Goal: Transaction & Acquisition: Download file/media

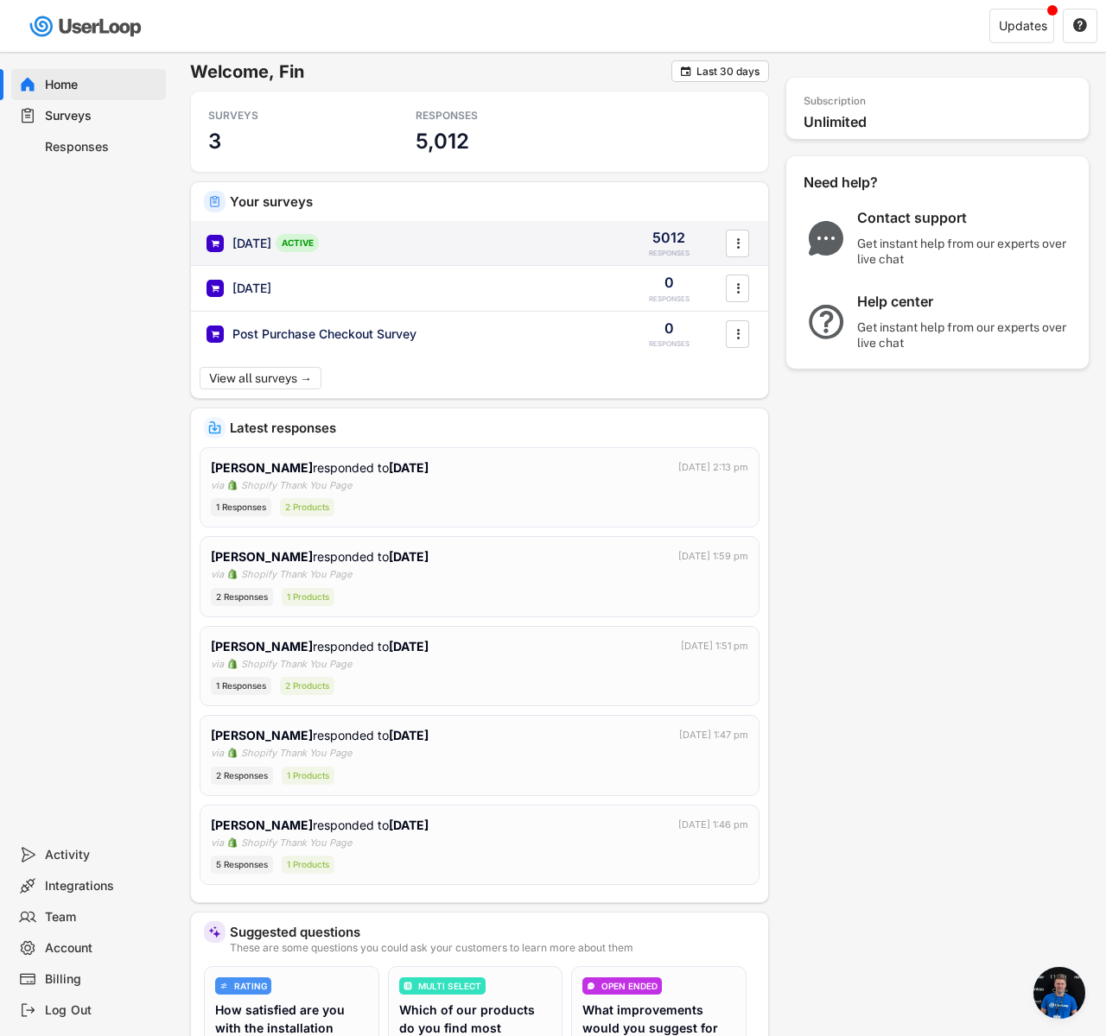
click at [511, 242] on div "[DATE] ACTIVE" at bounding box center [406, 243] width 400 height 18
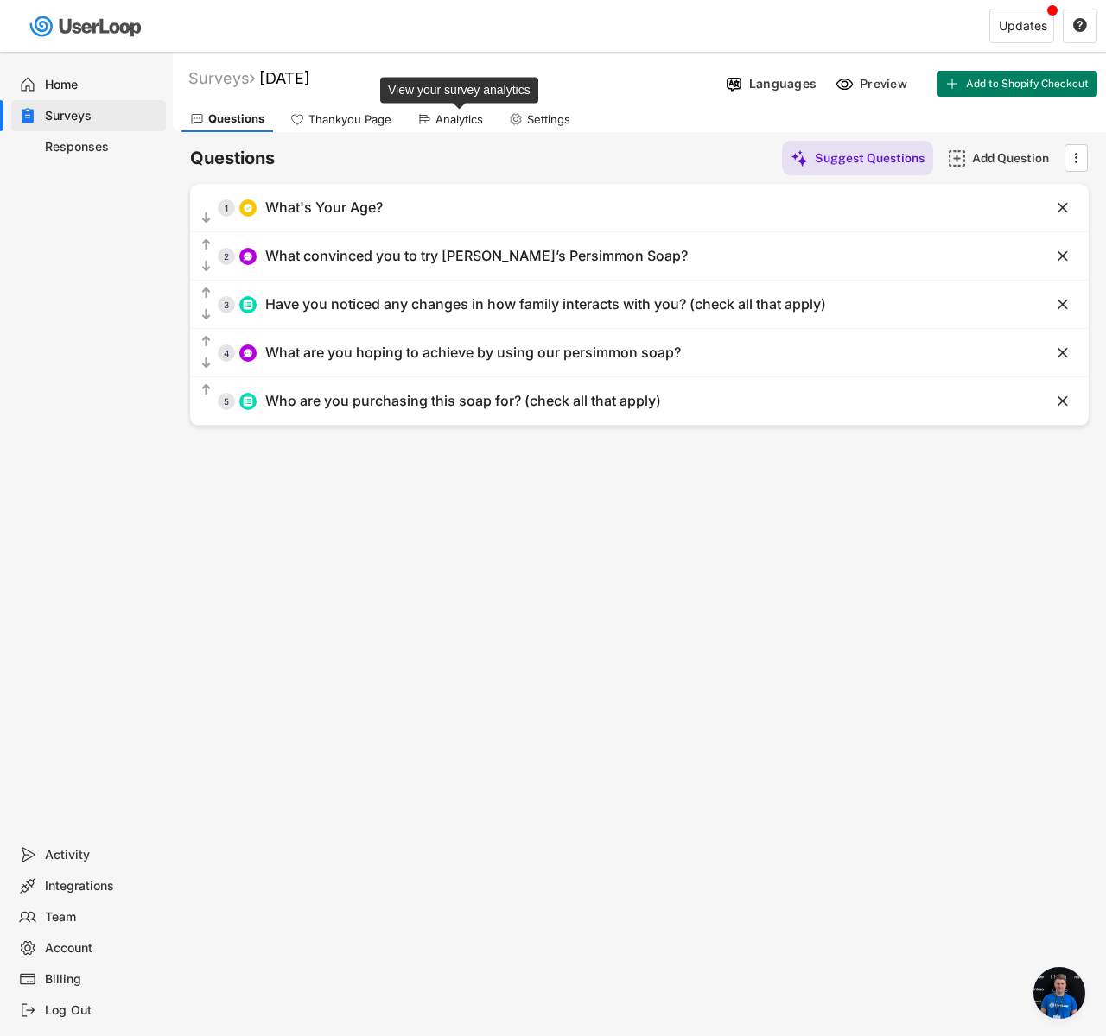
click at [452, 125] on div "Analytics" at bounding box center [459, 119] width 48 height 15
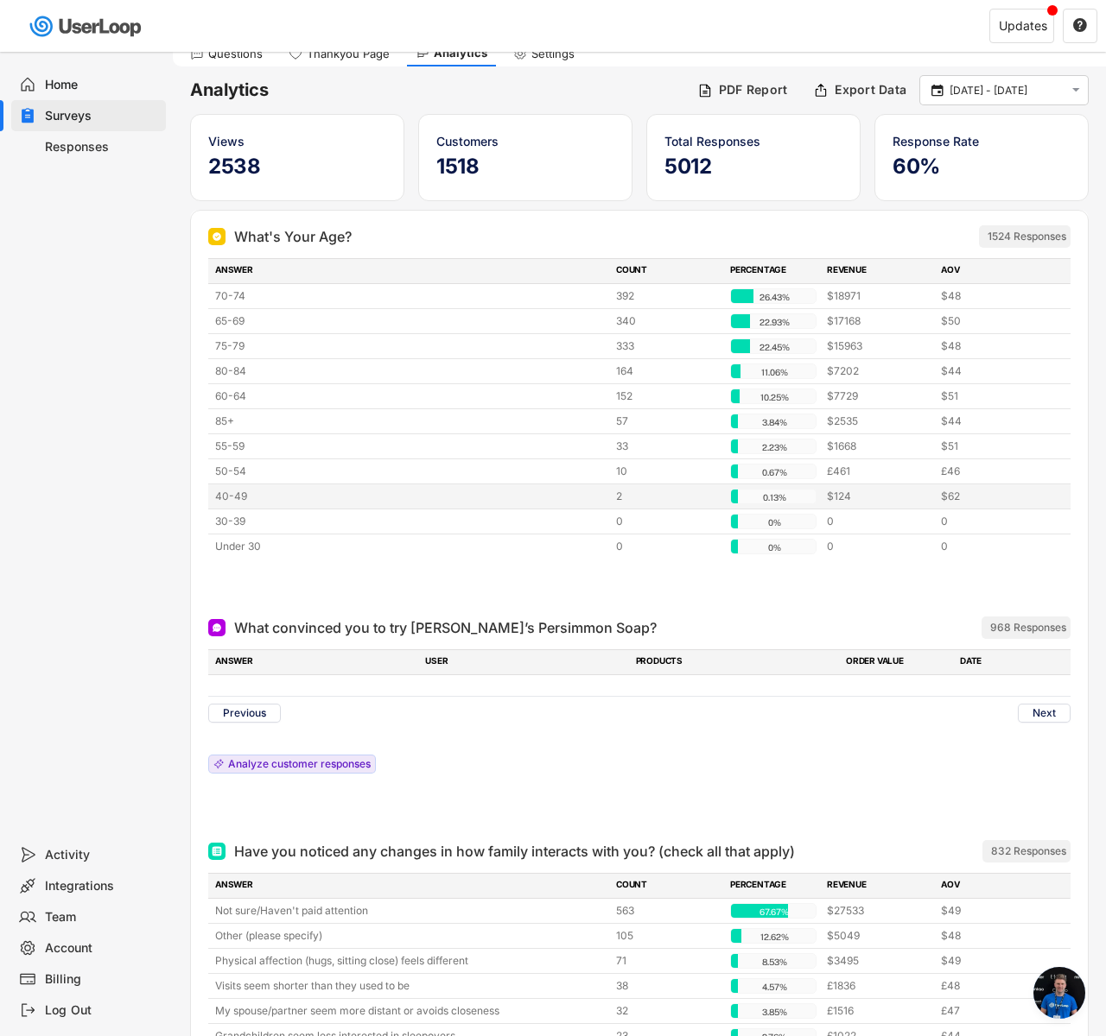
scroll to position [239, 0]
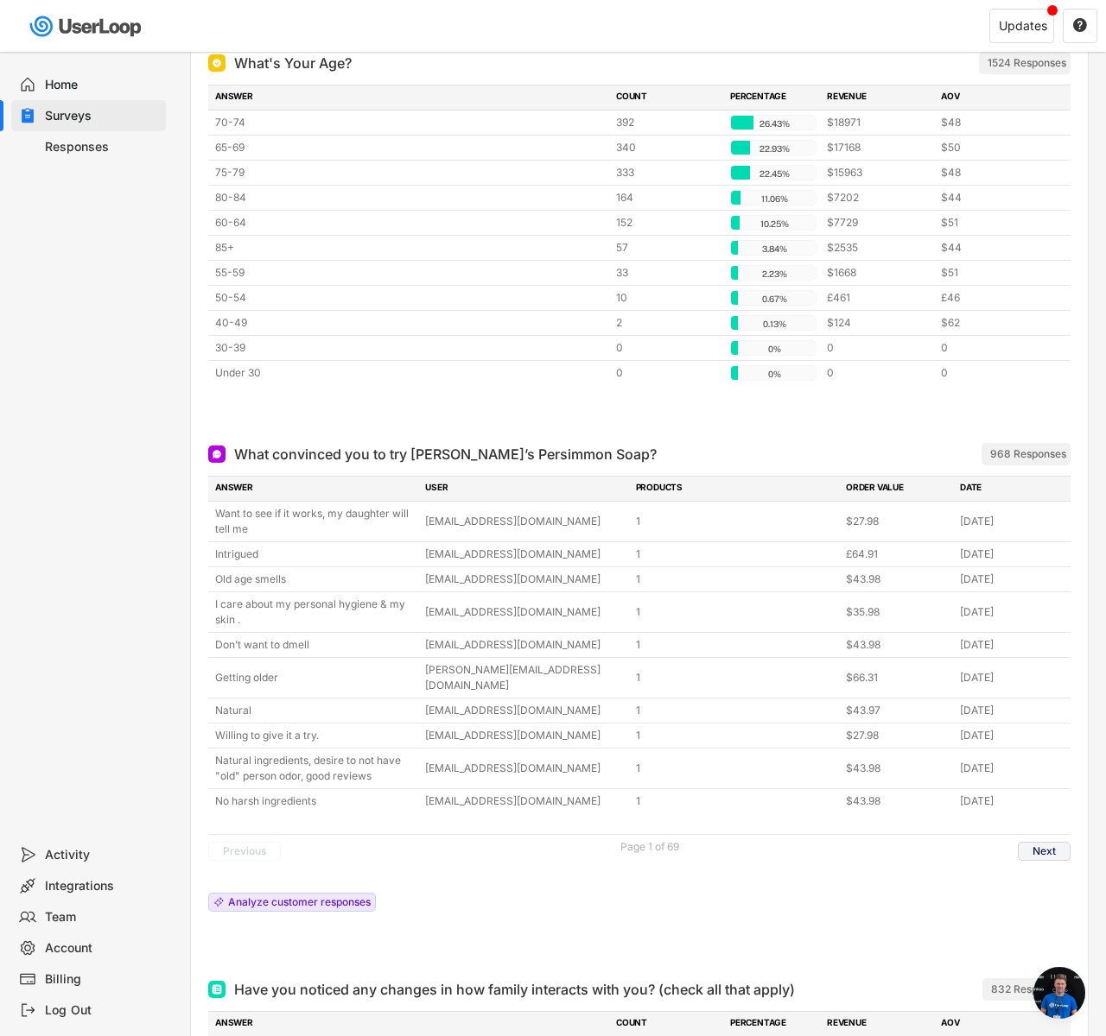
click at [1049, 845] on button "Next" at bounding box center [1043, 851] width 53 height 19
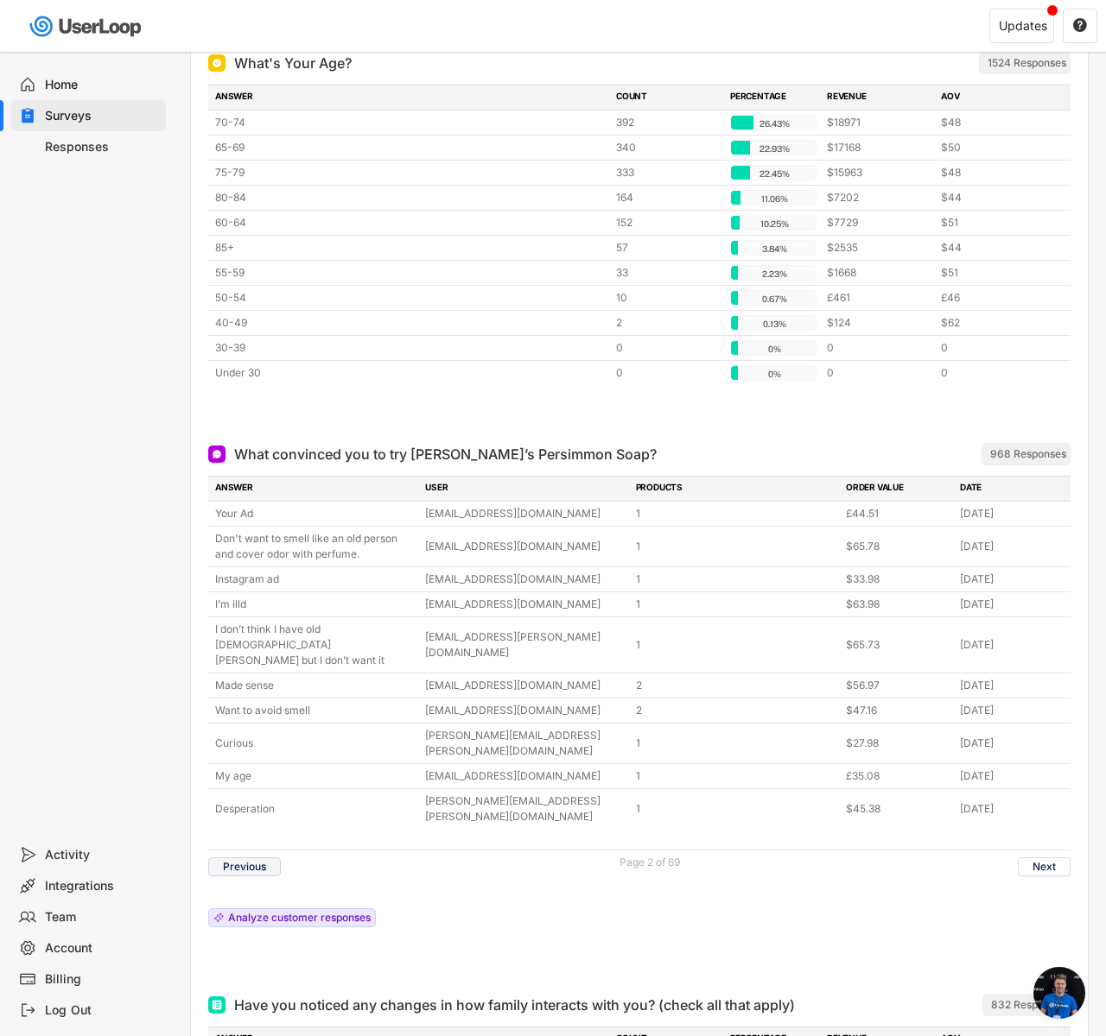
click at [234, 858] on button "Previous" at bounding box center [244, 867] width 73 height 19
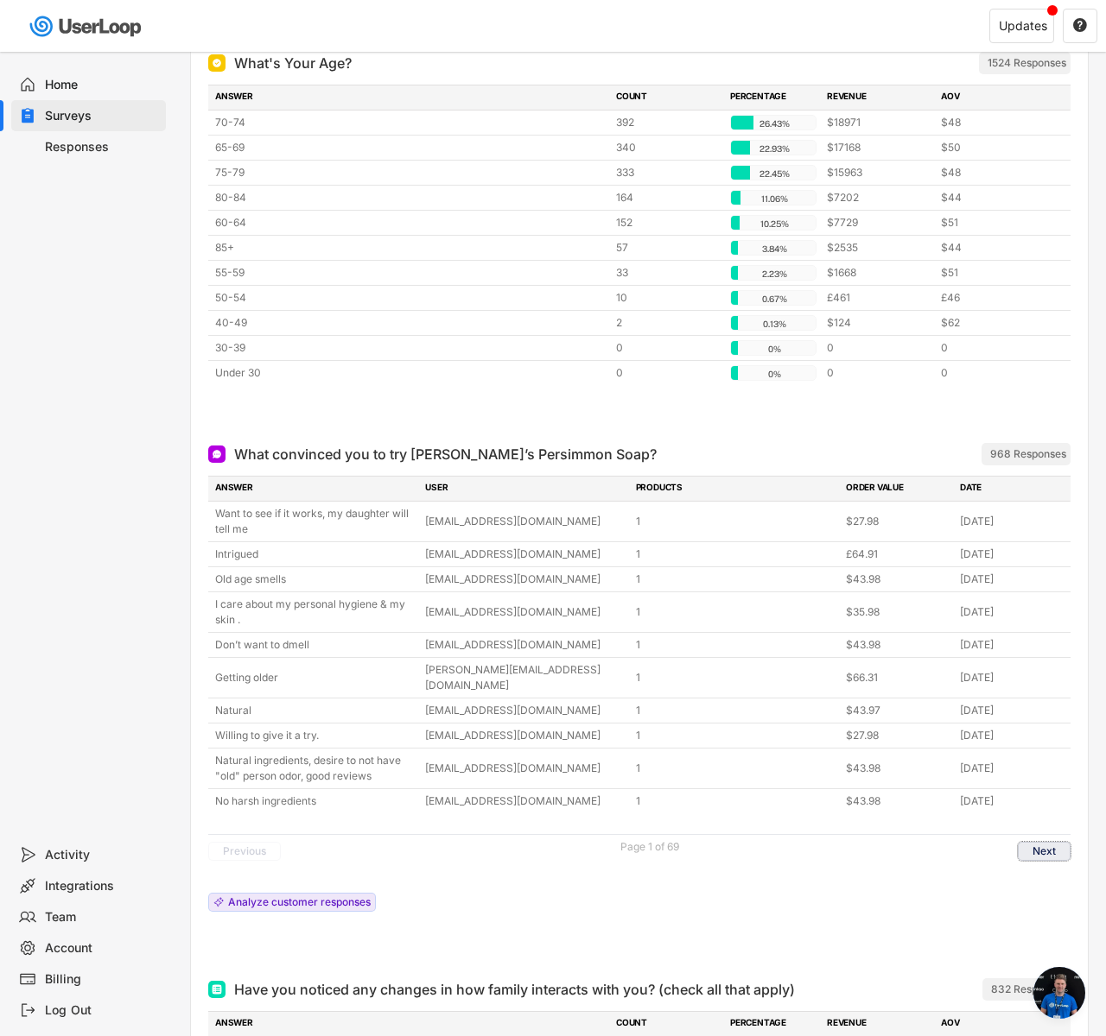
click at [1066, 842] on button "Next" at bounding box center [1043, 851] width 53 height 19
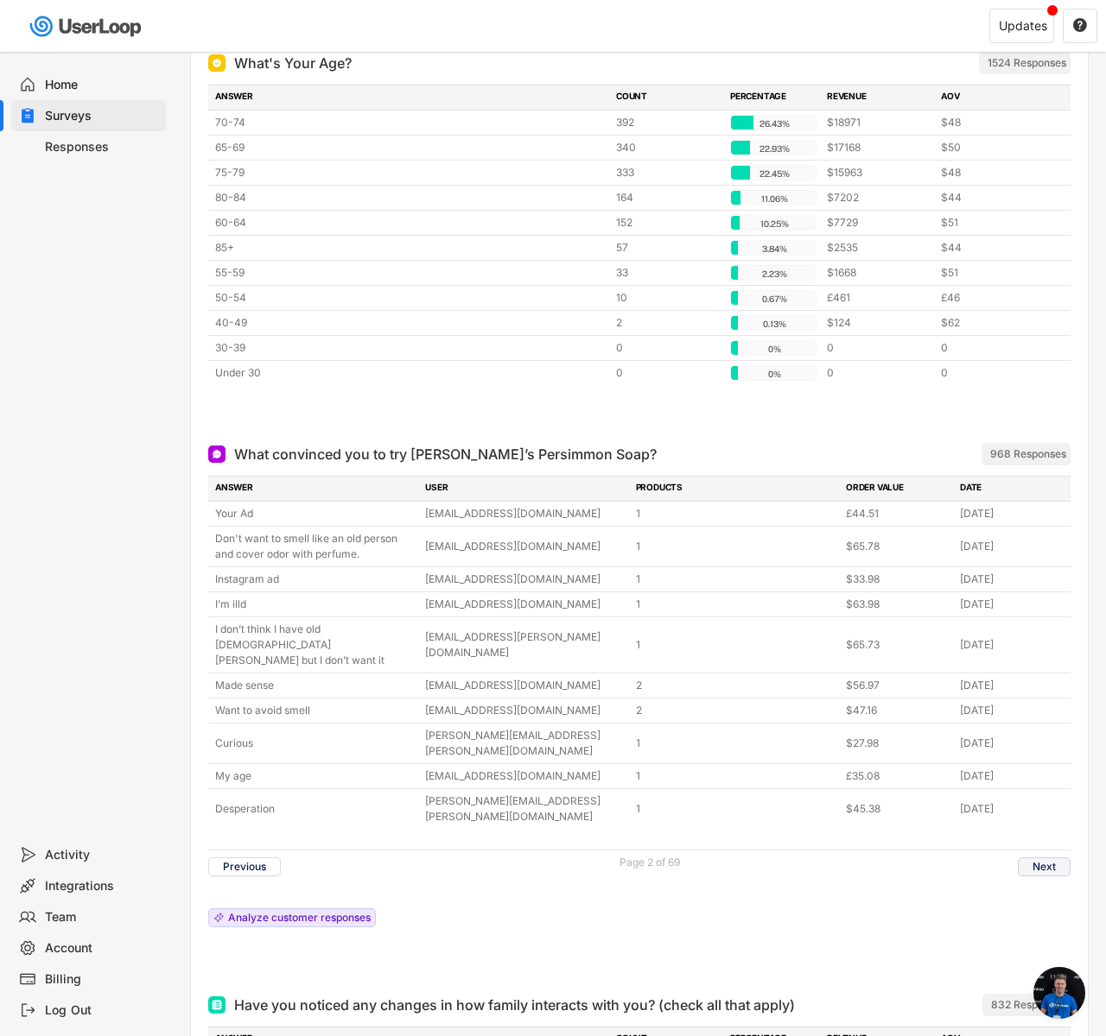
click at [1055, 858] on button "Next" at bounding box center [1043, 867] width 53 height 19
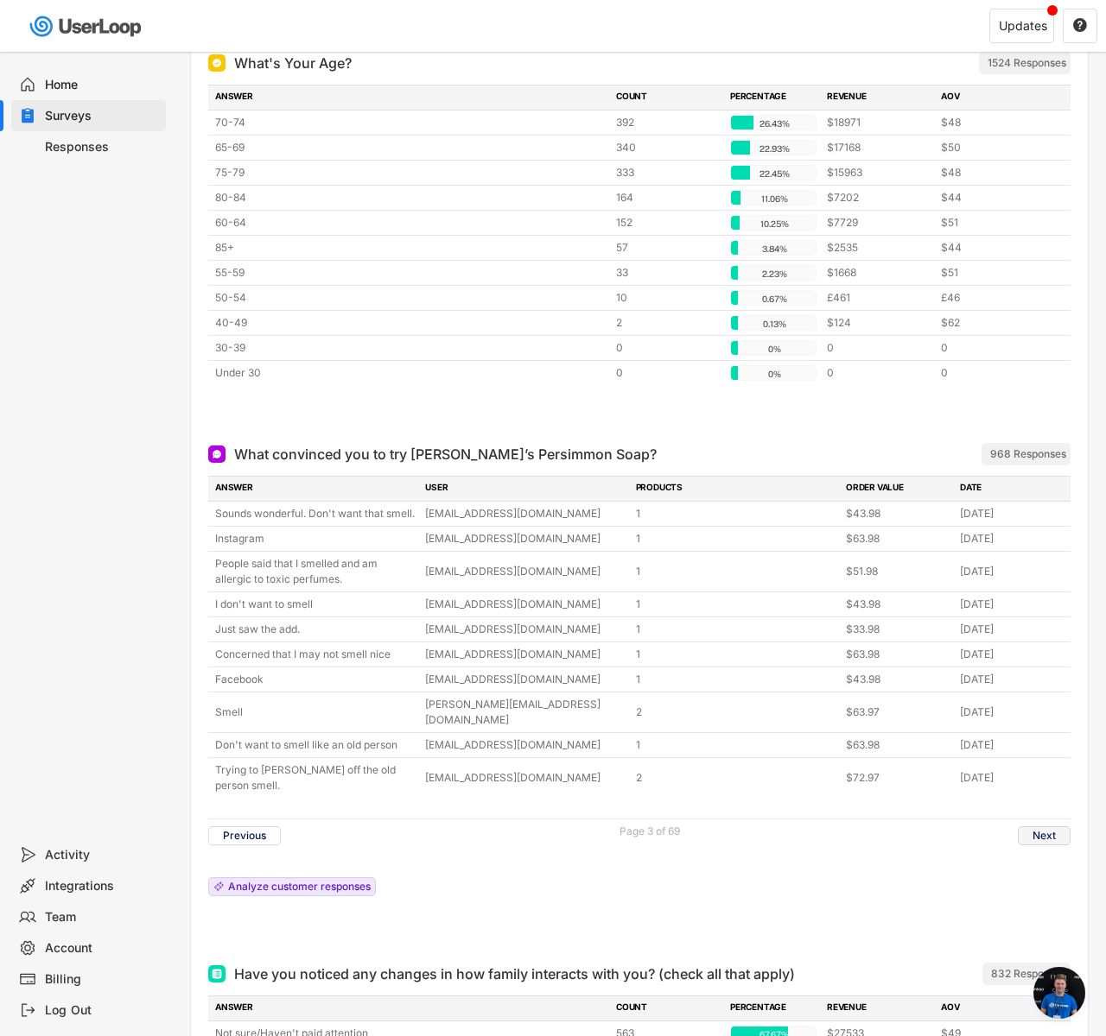
click at [1046, 827] on button "Next" at bounding box center [1043, 836] width 53 height 19
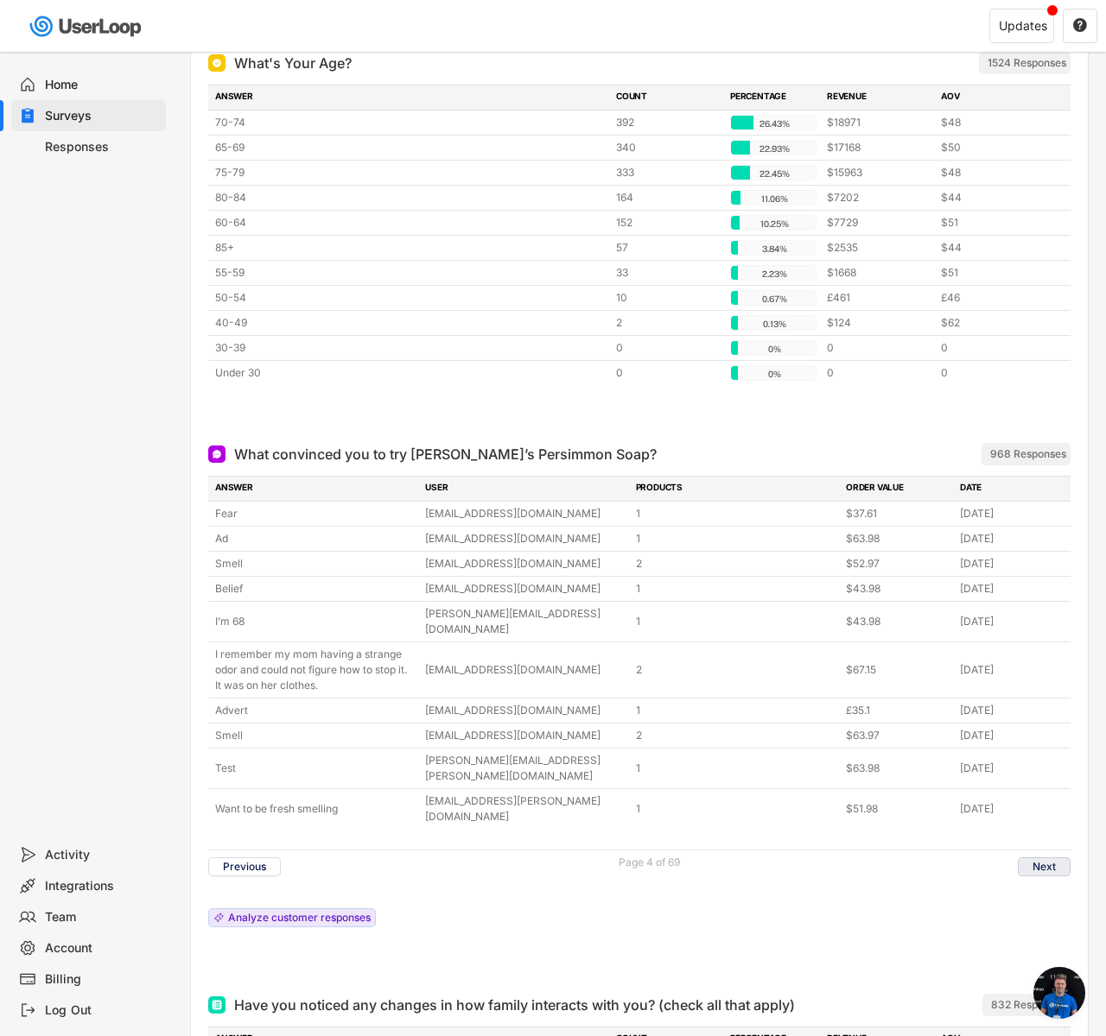
click at [1043, 858] on button "Next" at bounding box center [1043, 867] width 53 height 19
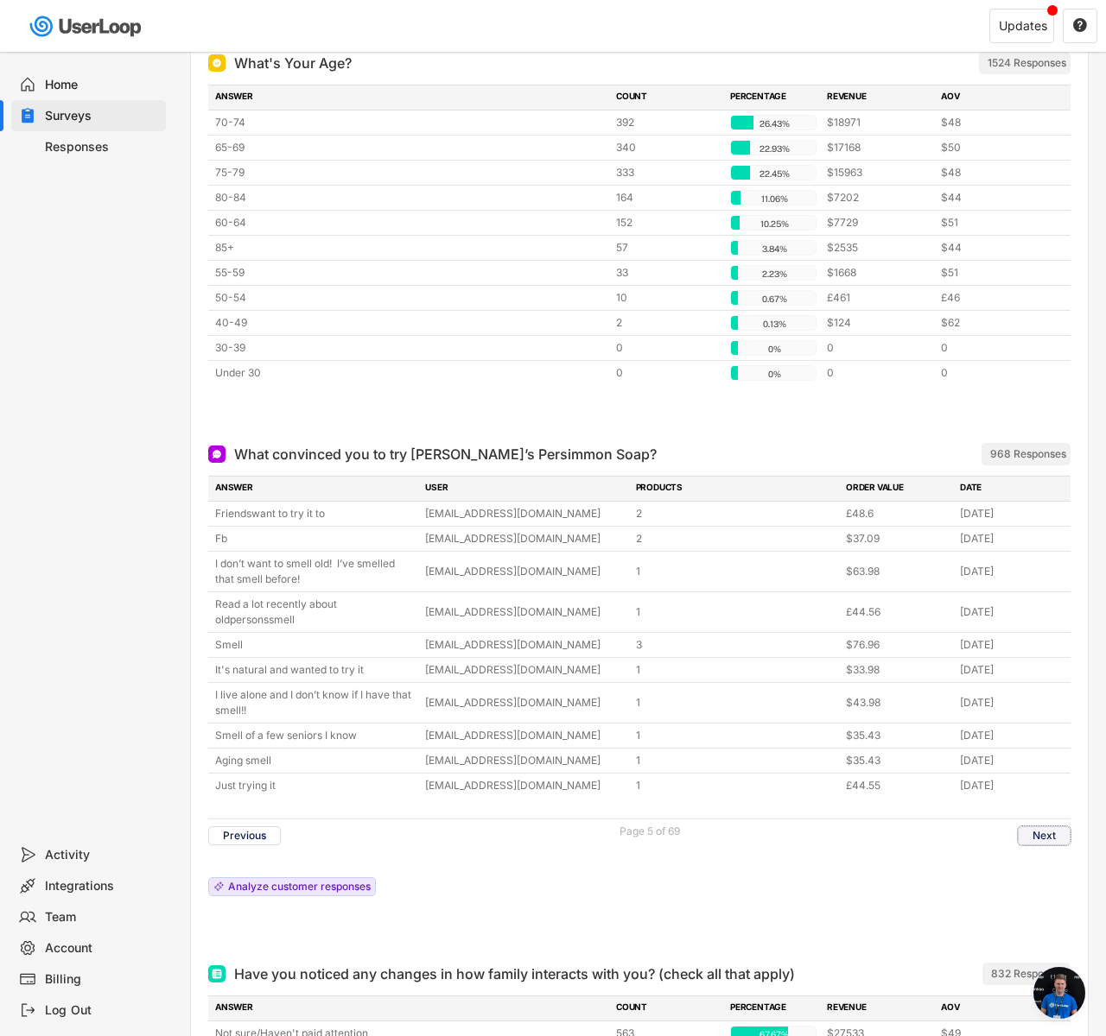
click at [1055, 834] on button "Next" at bounding box center [1043, 836] width 53 height 19
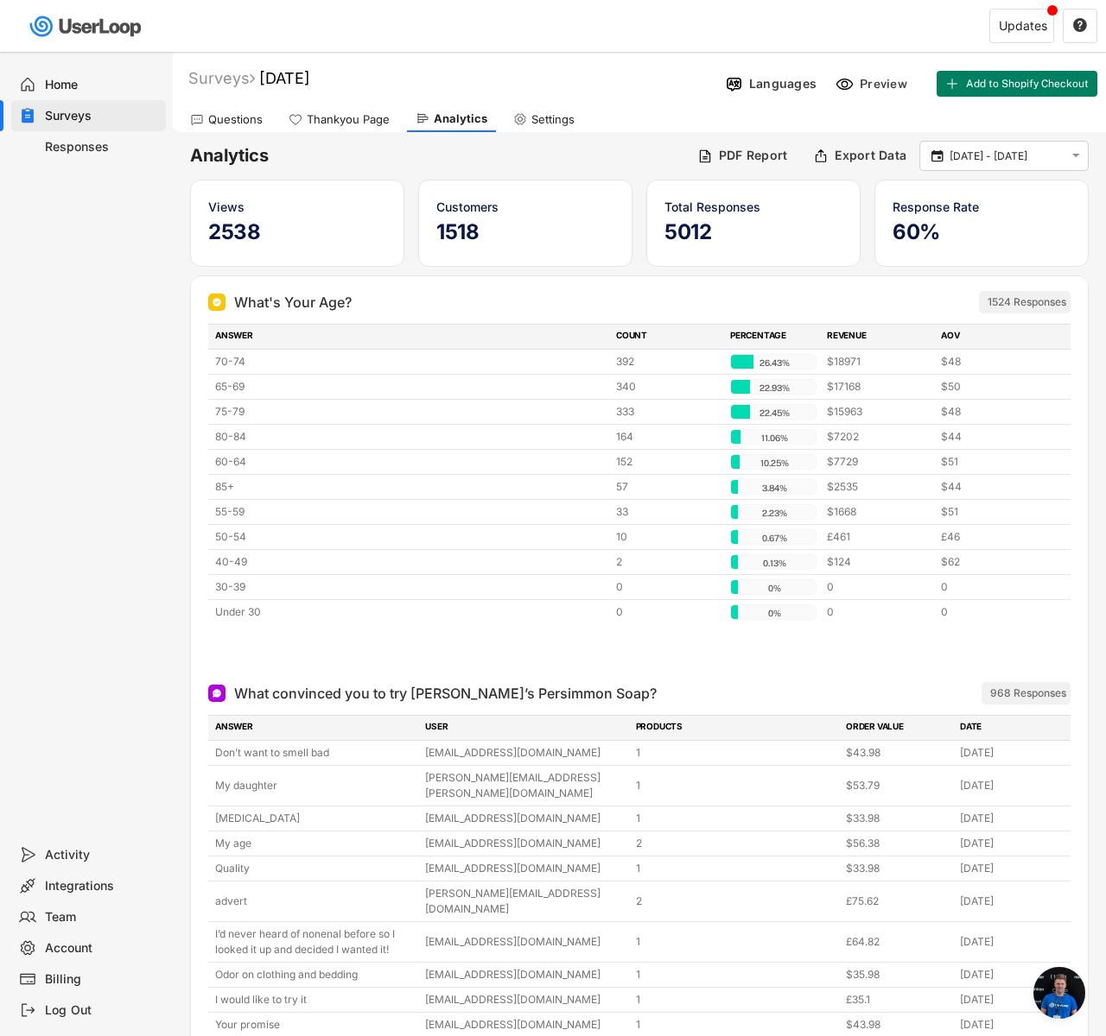
scroll to position [10, 0]
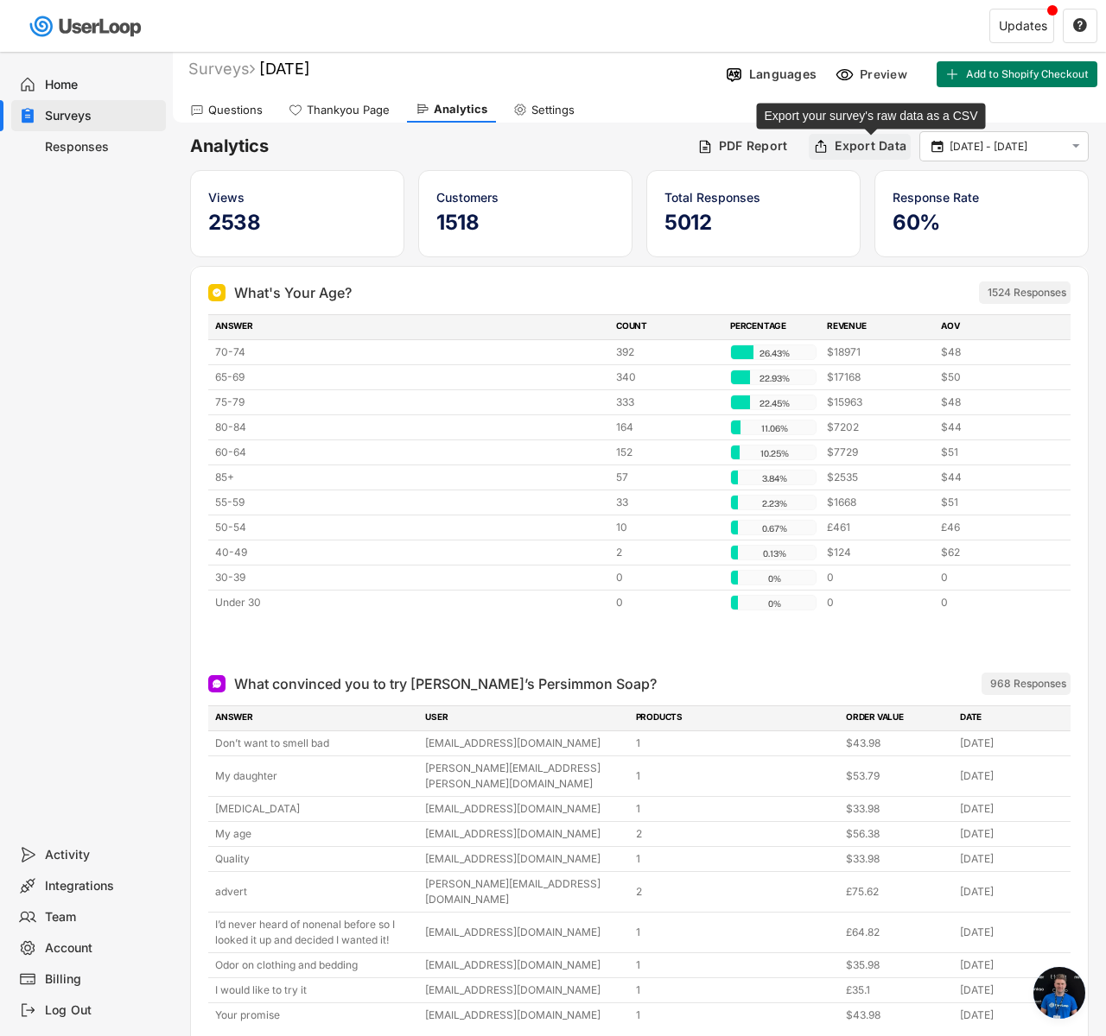
click at [845, 142] on div "Export Data" at bounding box center [870, 146] width 72 height 16
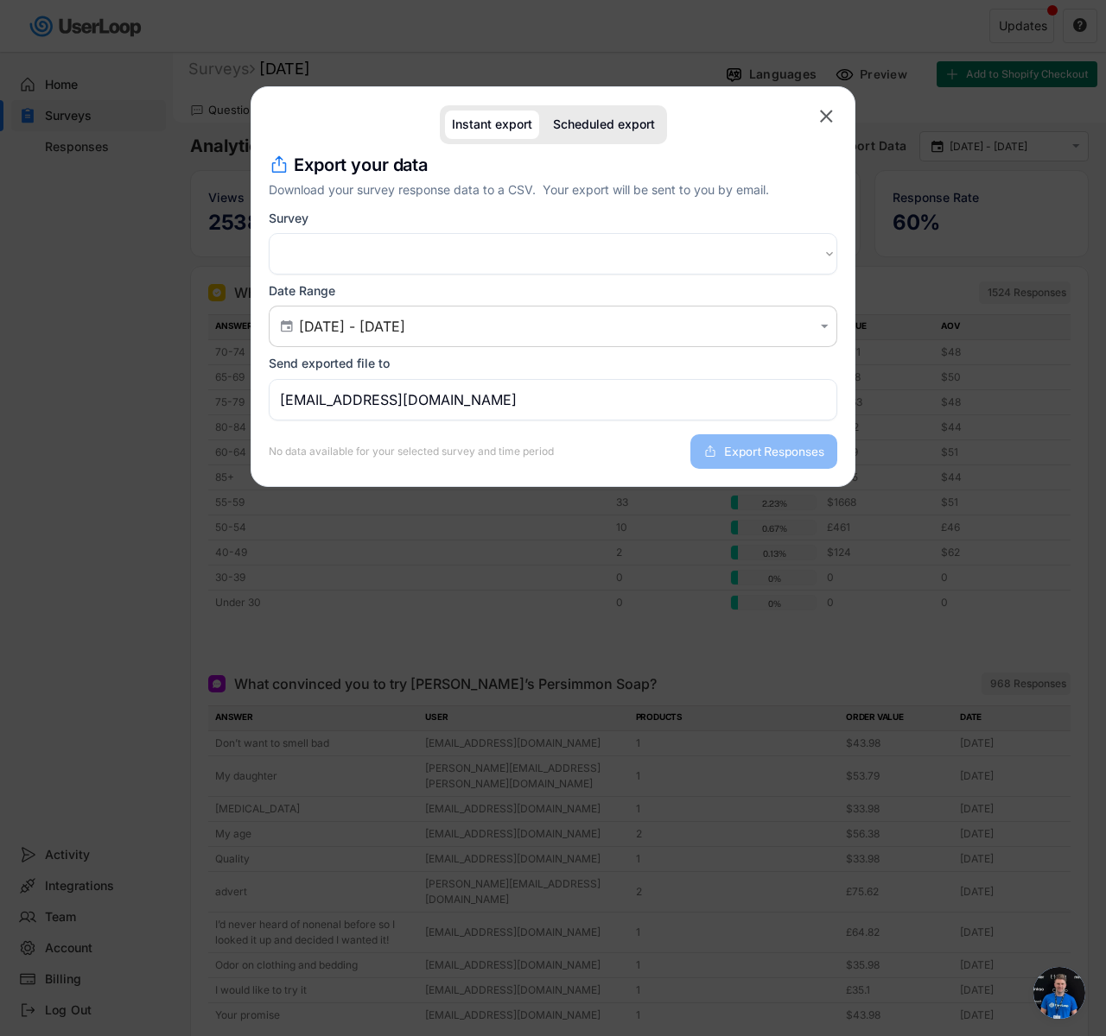
select select ""1348695171700984260__LOOKUP__1754315388043x853168074462330900""
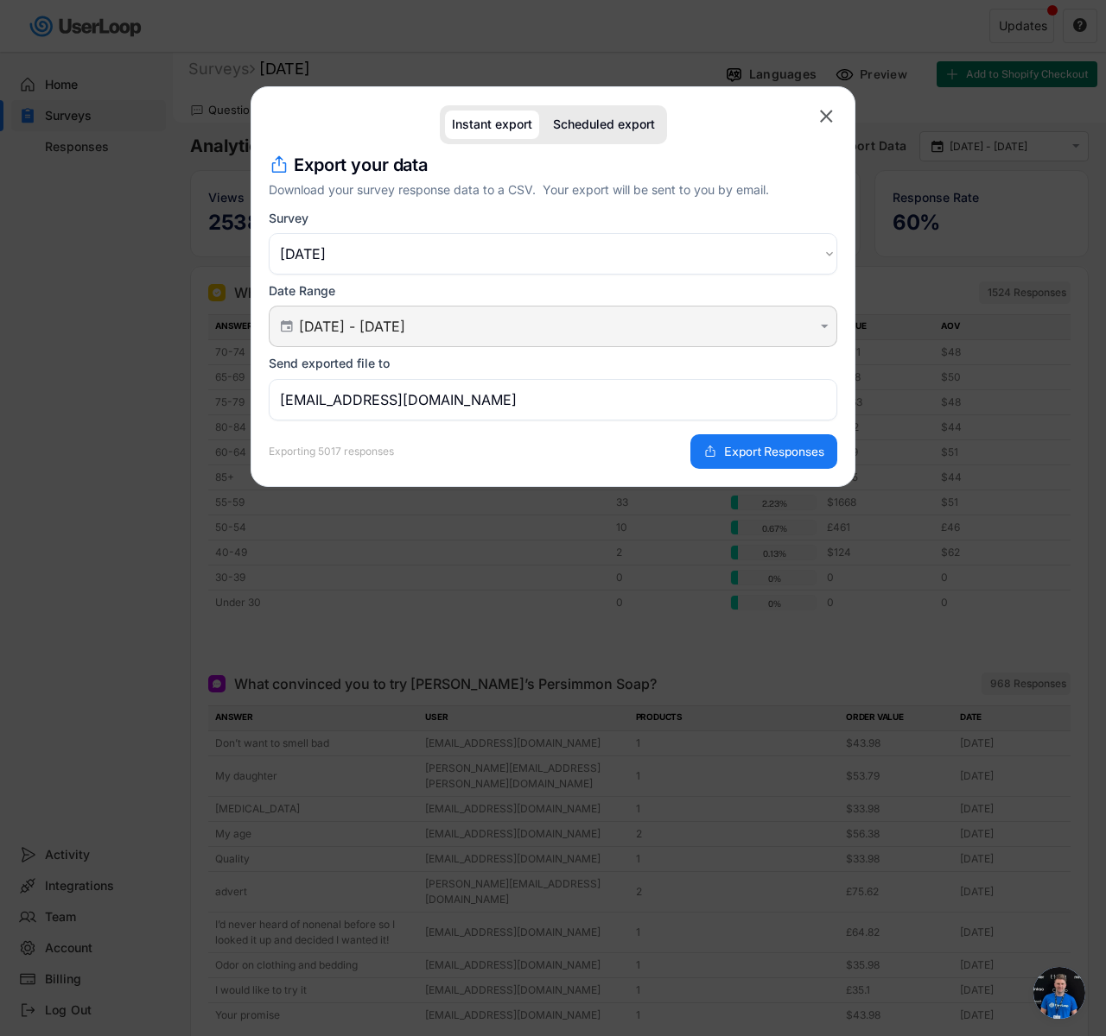
click at [461, 307] on div " [DATE] - [DATE] " at bounding box center [553, 326] width 568 height 41
click at [461, 313] on div " [DATE] - [DATE] " at bounding box center [553, 326] width 568 height 41
click at [785, 321] on input "[DATE] - [DATE]" at bounding box center [555, 326] width 513 height 17
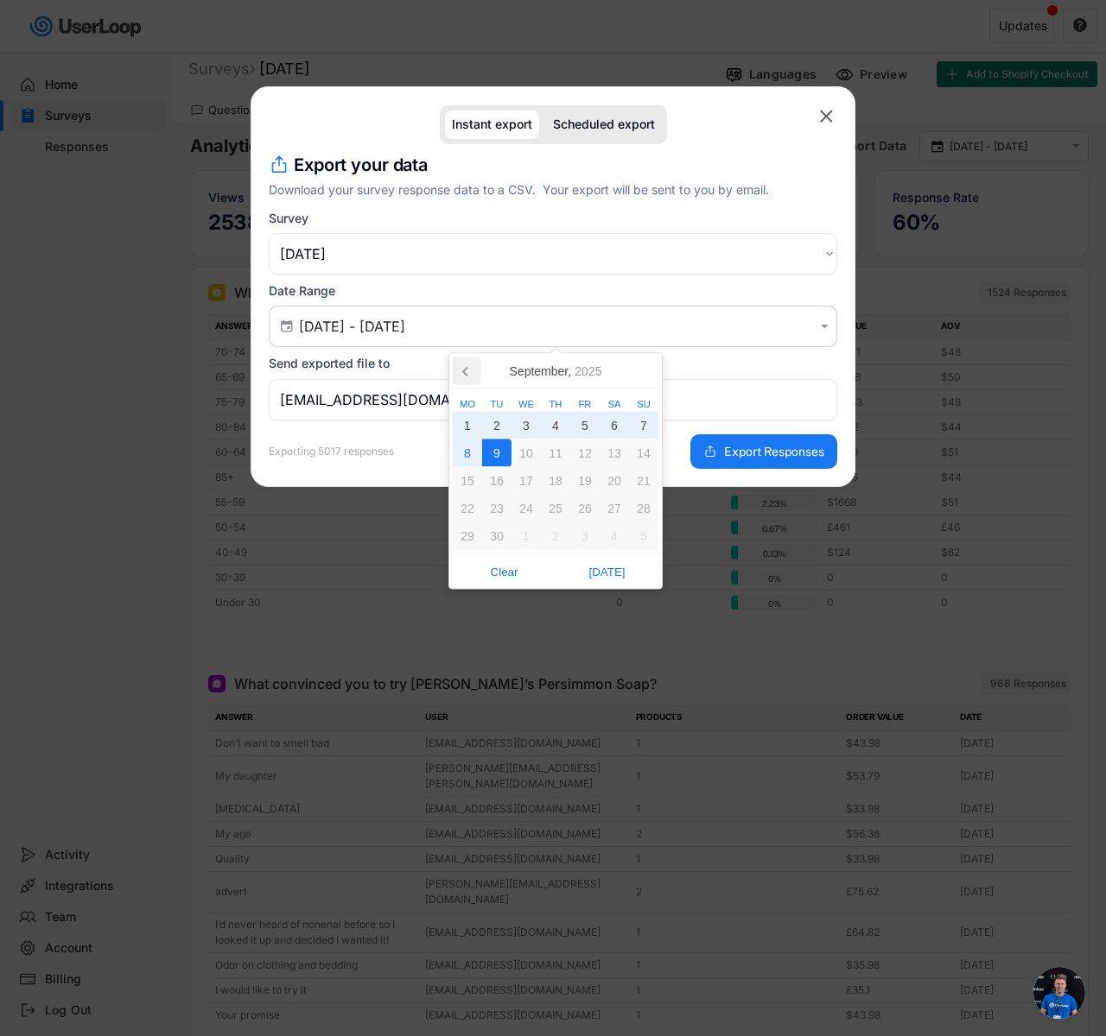
click at [464, 370] on icon at bounding box center [465, 372] width 4 height 9
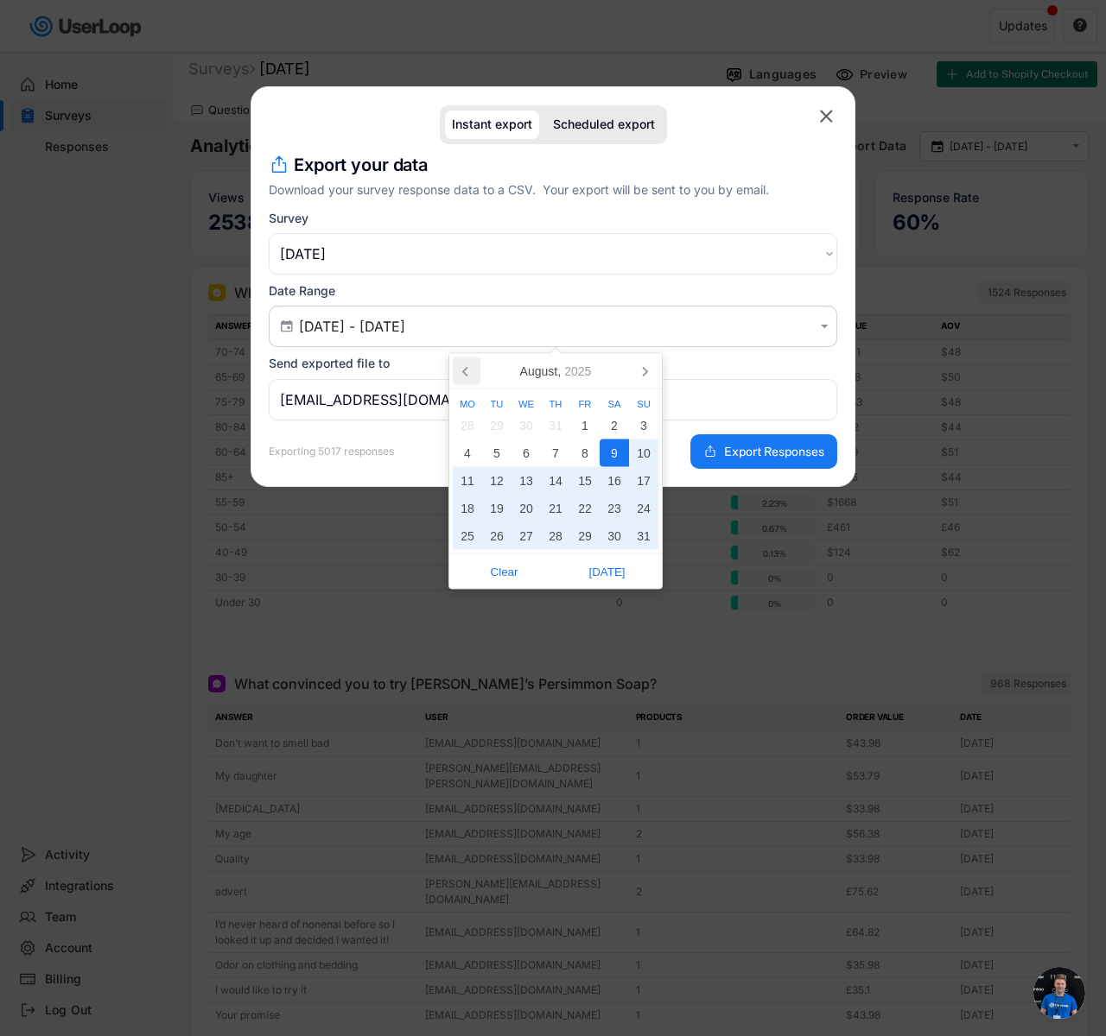
click at [464, 370] on icon at bounding box center [465, 372] width 4 height 9
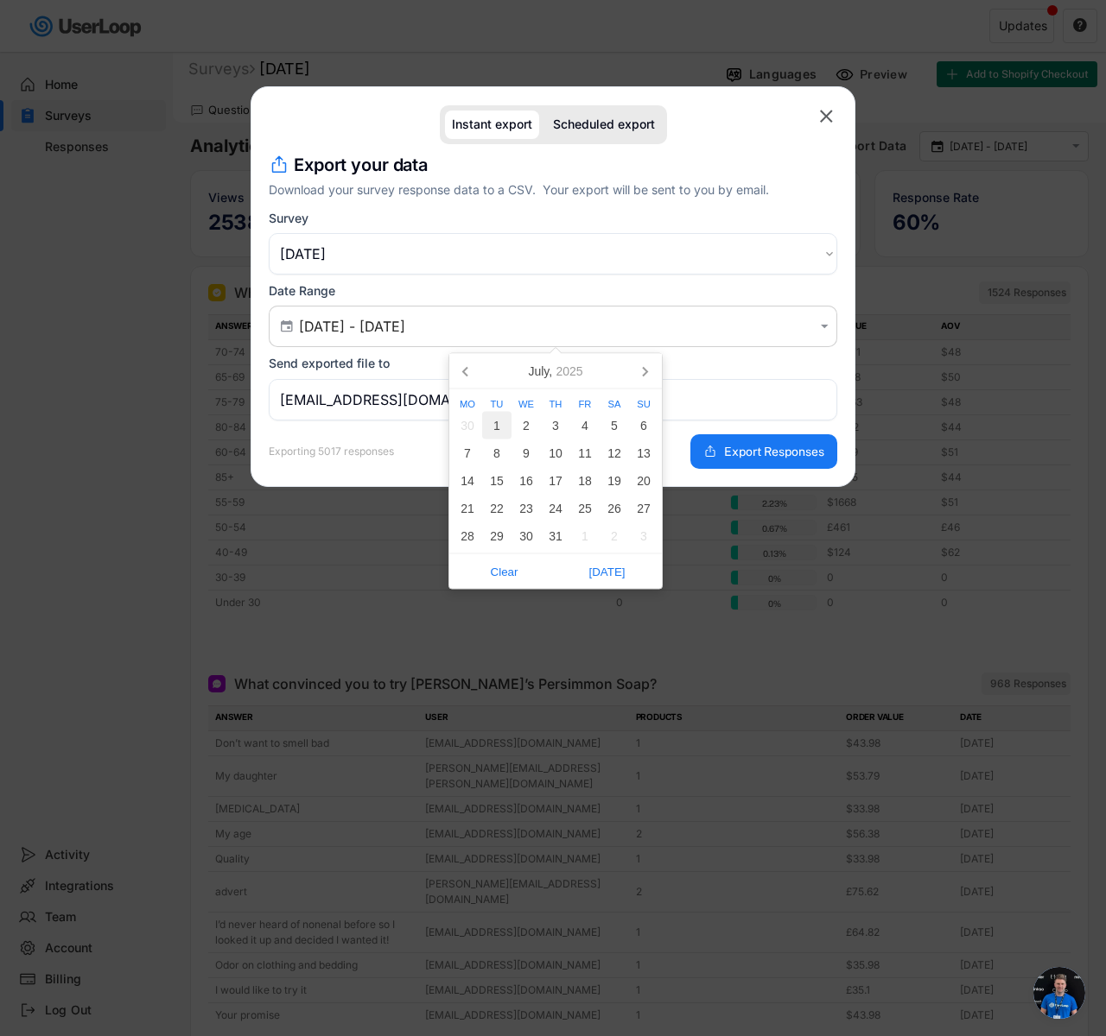
click at [487, 417] on div "1" at bounding box center [496, 426] width 29 height 28
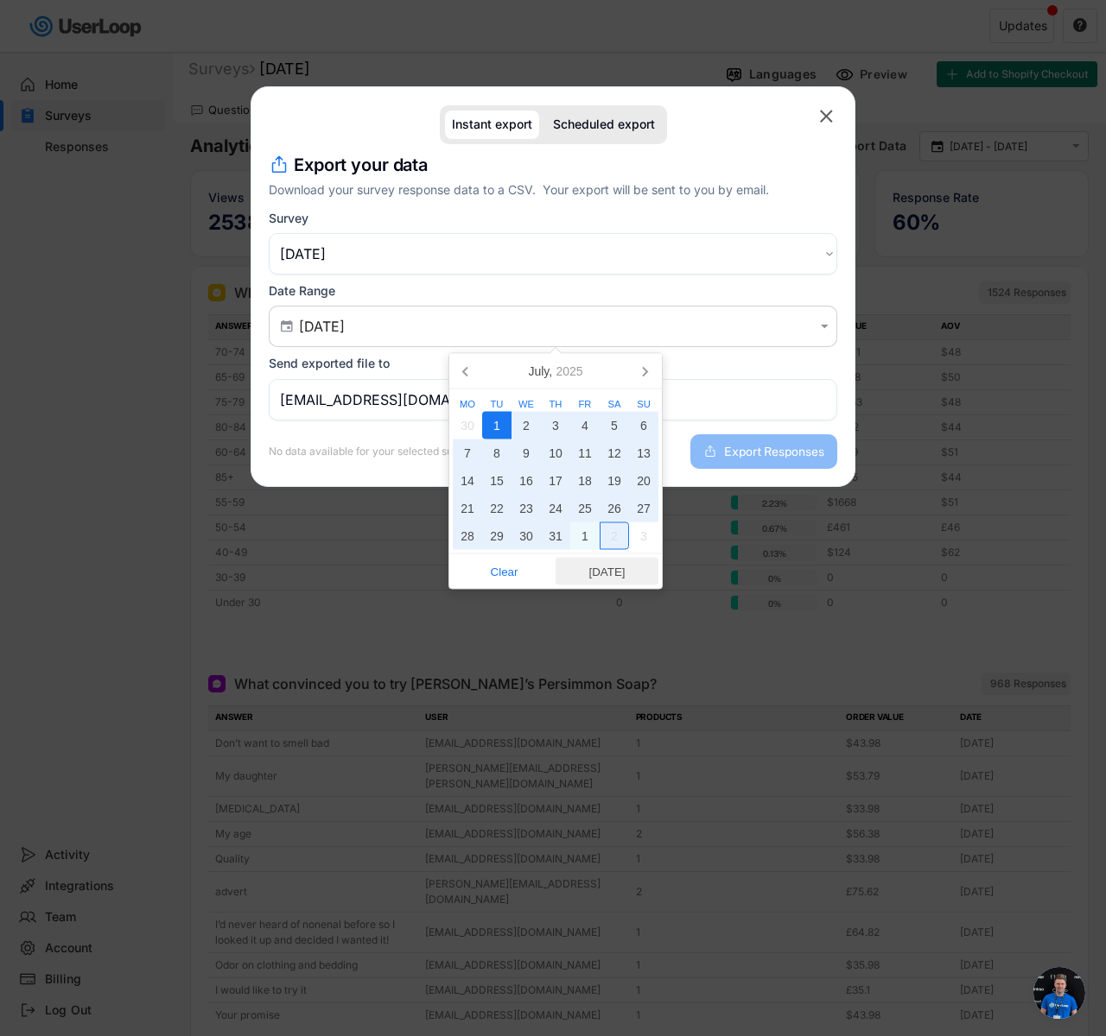
click at [611, 567] on span "[DATE]" at bounding box center [607, 572] width 92 height 26
type input "[DATE] - [DATE]"
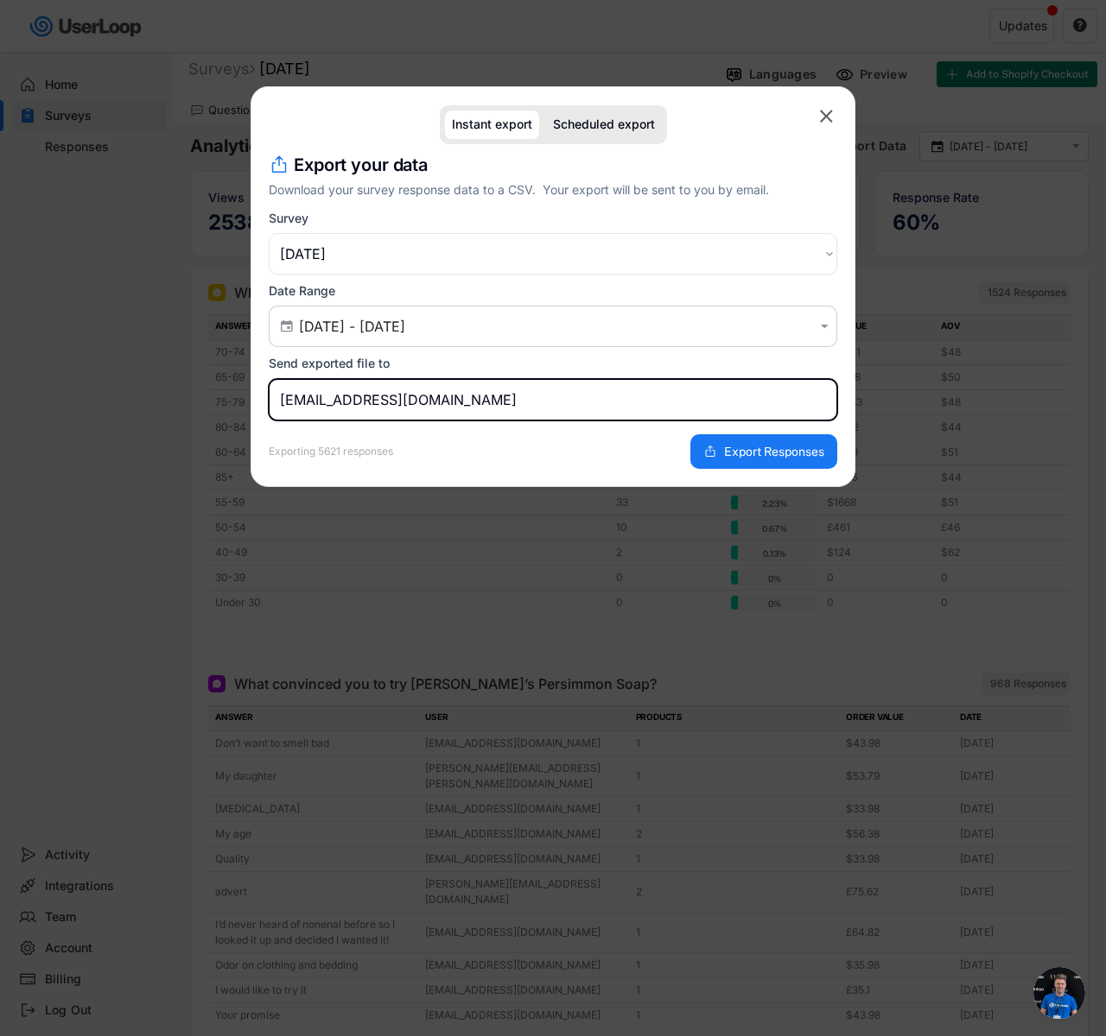
drag, startPoint x: 343, startPoint y: 399, endPoint x: 208, endPoint y: 380, distance: 136.1
click at [208, 380] on body "Welcome, Fin  Last 30 days SURVEYS 3 RESPONSES 5,012 Your surveys [DATE] ACTIV…" at bounding box center [553, 508] width 1106 height 1036
type input "[EMAIL_ADDRESS][DOMAIN_NAME]"
click at [761, 425] on div "Exporting 5621 responses Export Responses" at bounding box center [553, 445] width 568 height 48
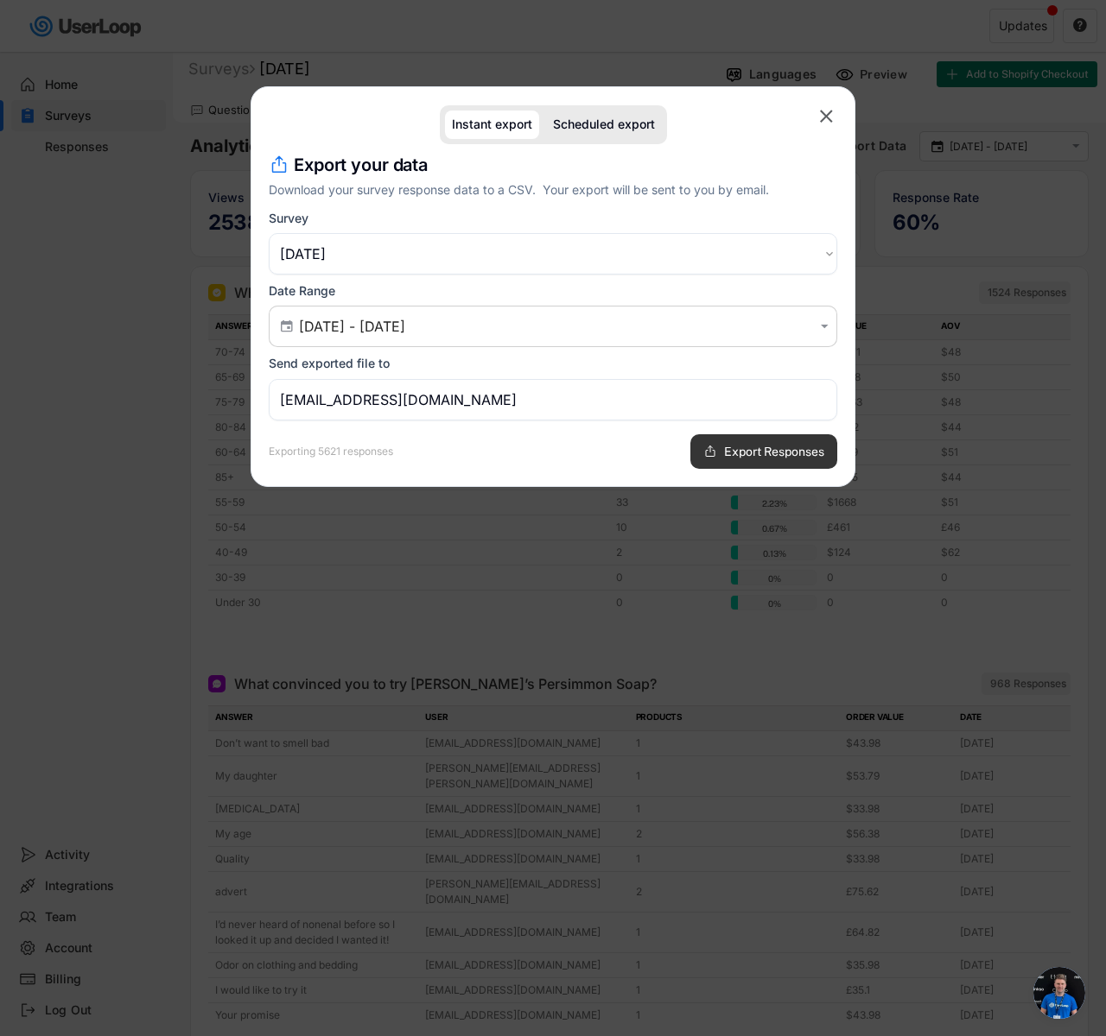
click at [735, 459] on button "Export Responses" at bounding box center [763, 451] width 147 height 35
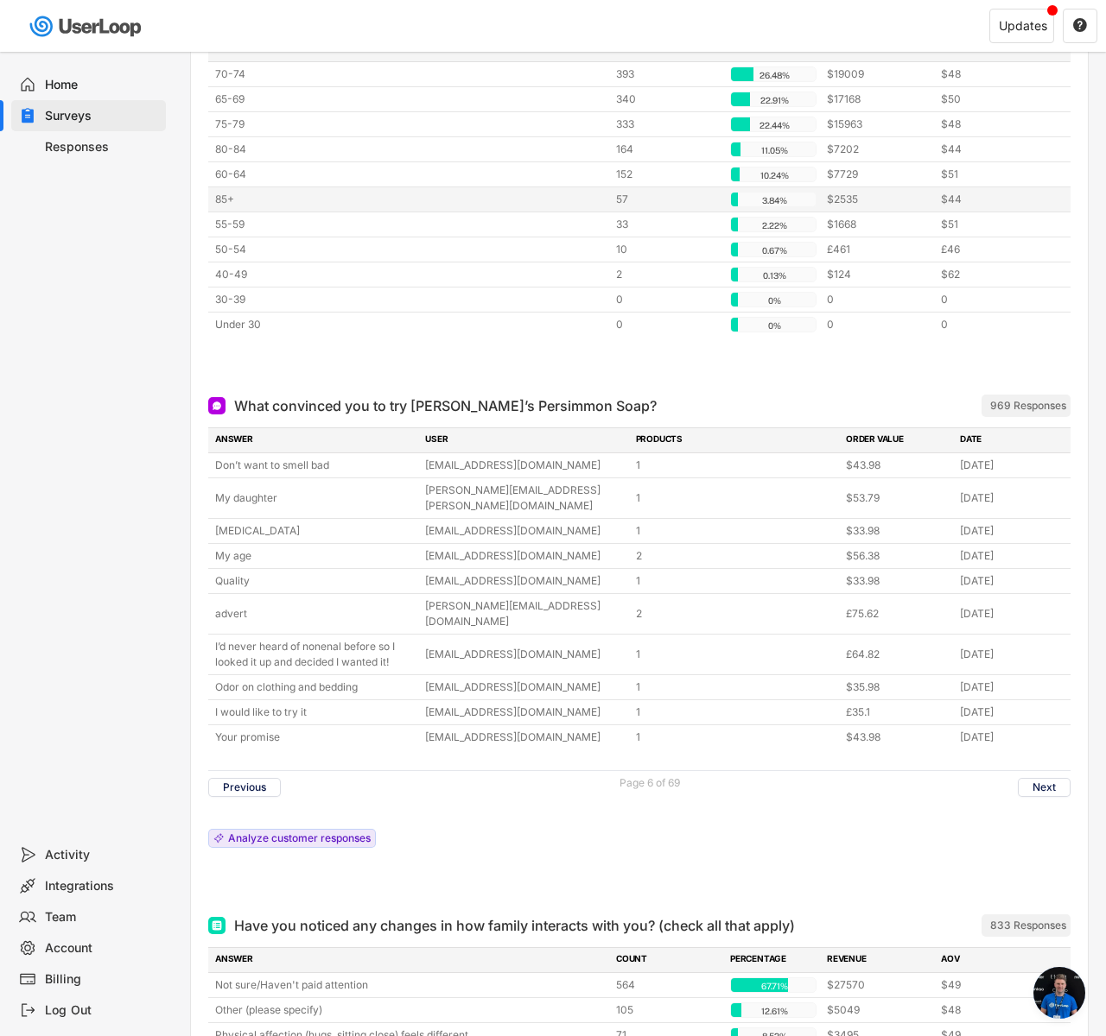
scroll to position [336, 0]
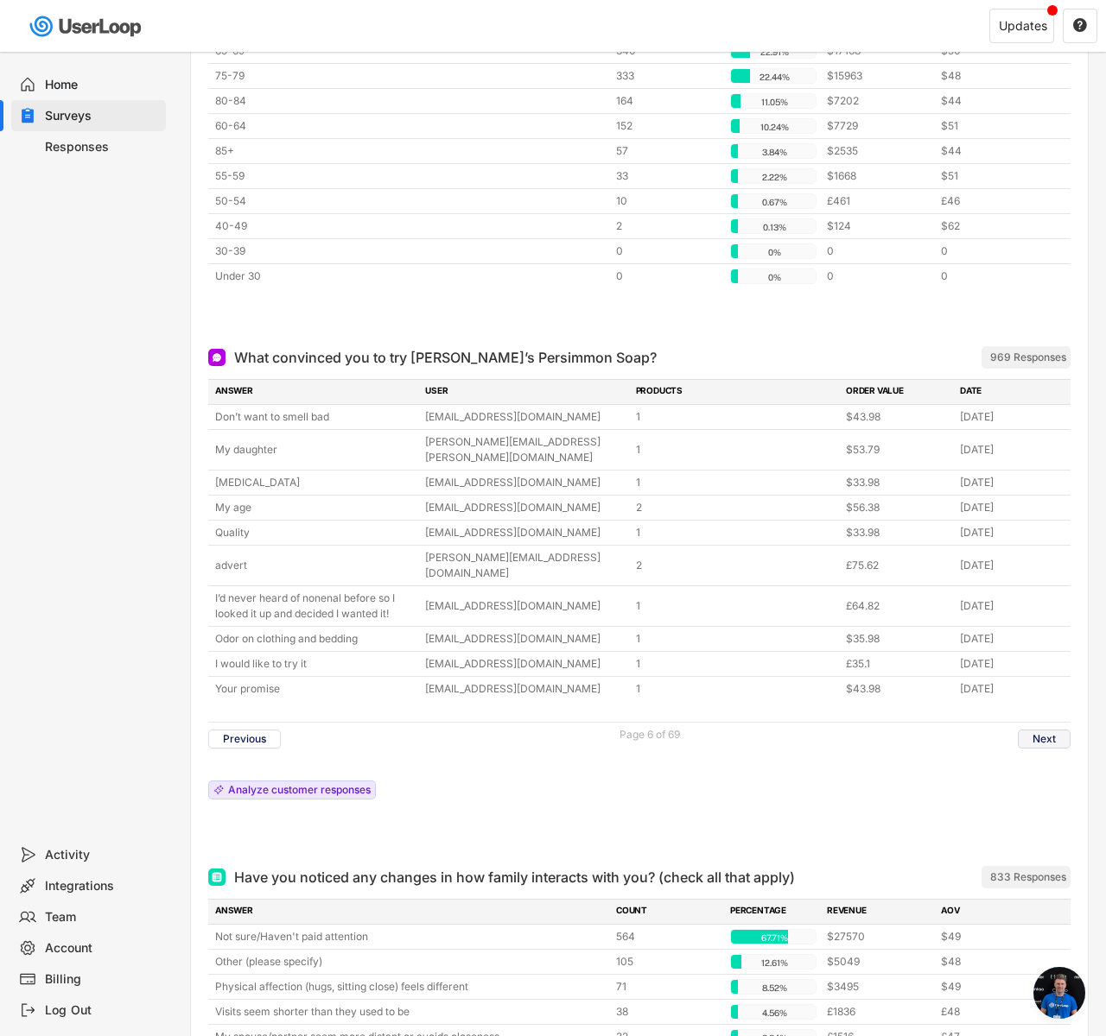
click at [1037, 730] on button "Next" at bounding box center [1043, 739] width 53 height 19
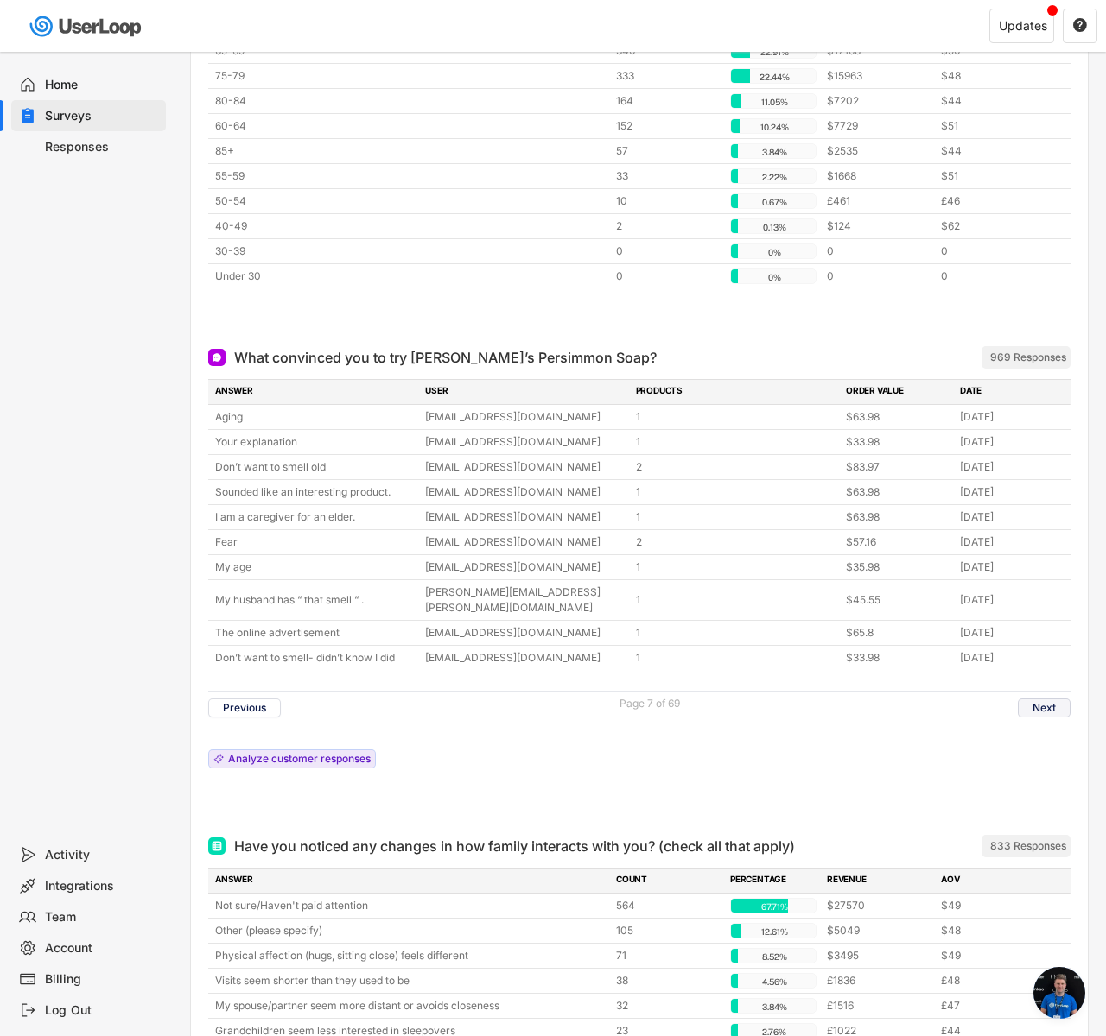
click at [1034, 699] on button "Next" at bounding box center [1043, 708] width 53 height 19
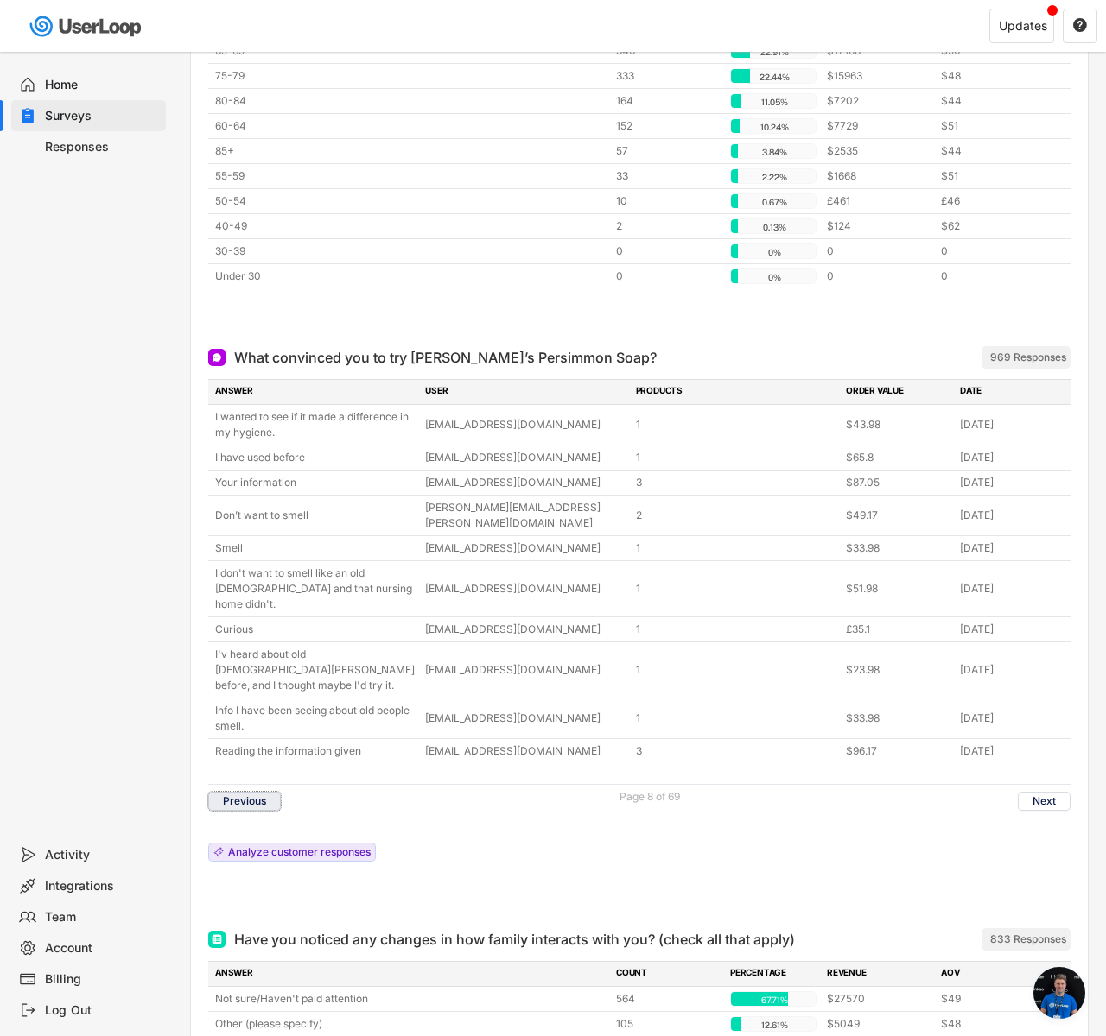
click at [210, 792] on button "Previous" at bounding box center [244, 801] width 73 height 19
